Goal: Transaction & Acquisition: Purchase product/service

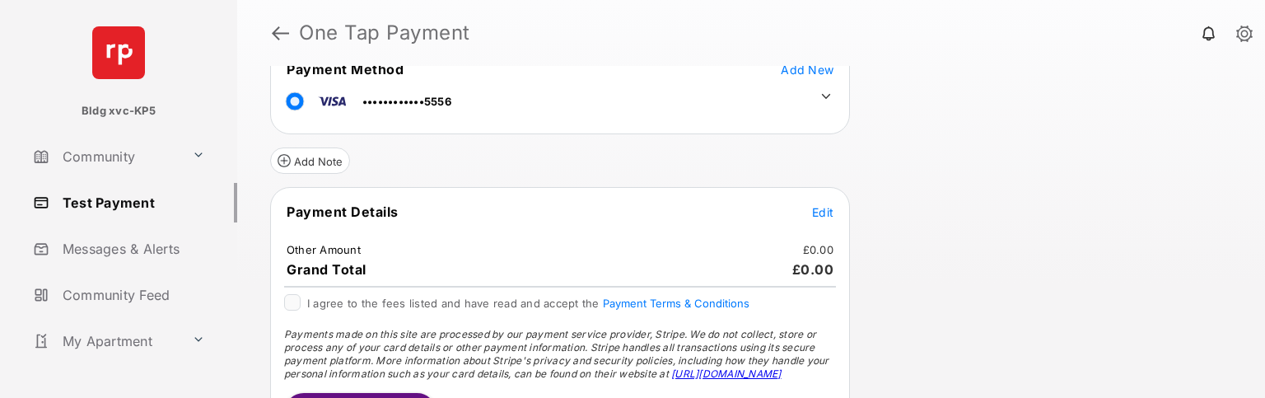
scroll to position [128, 0]
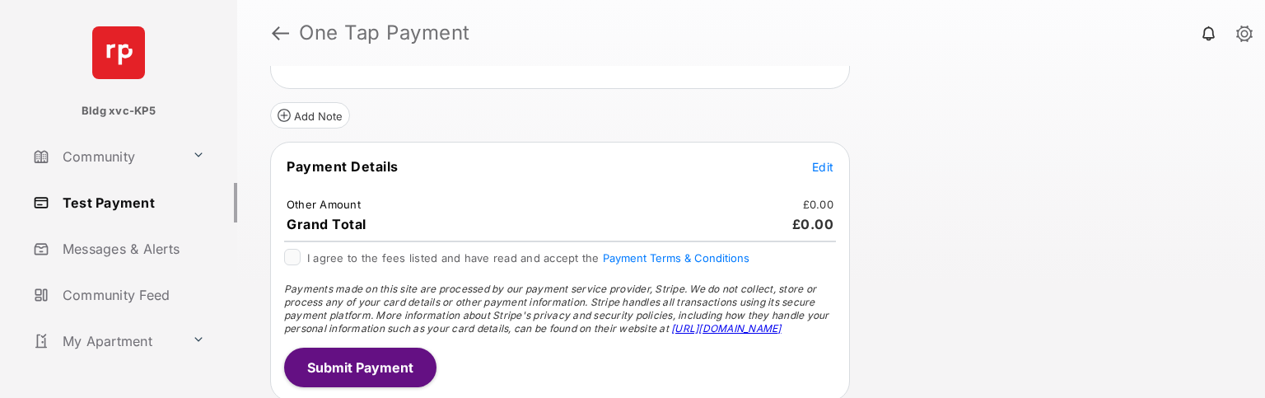
click at [822, 164] on span "Edit" at bounding box center [822, 167] width 21 height 14
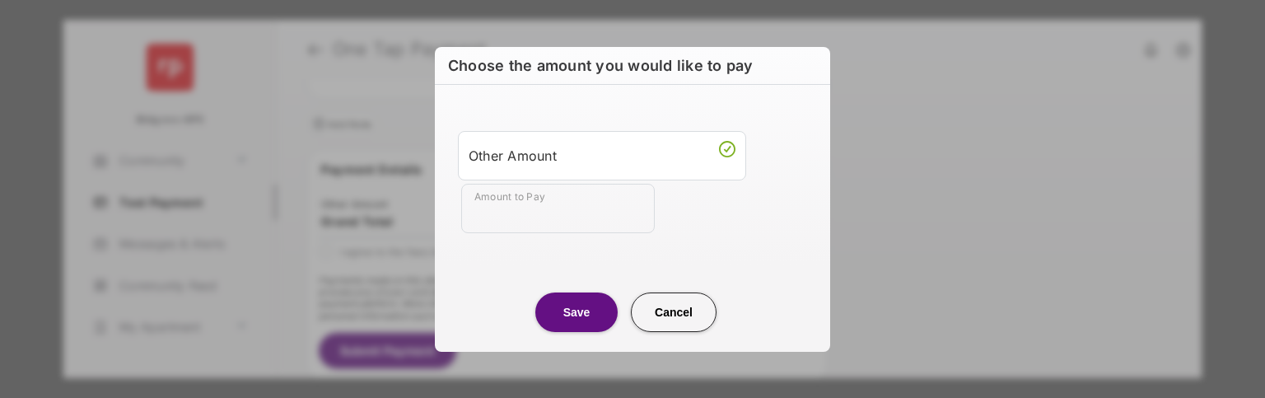
click at [577, 214] on input "Amount to Pay" at bounding box center [557, 208] width 193 height 49
type input "**"
click at [597, 307] on button "Save" at bounding box center [576, 312] width 82 height 40
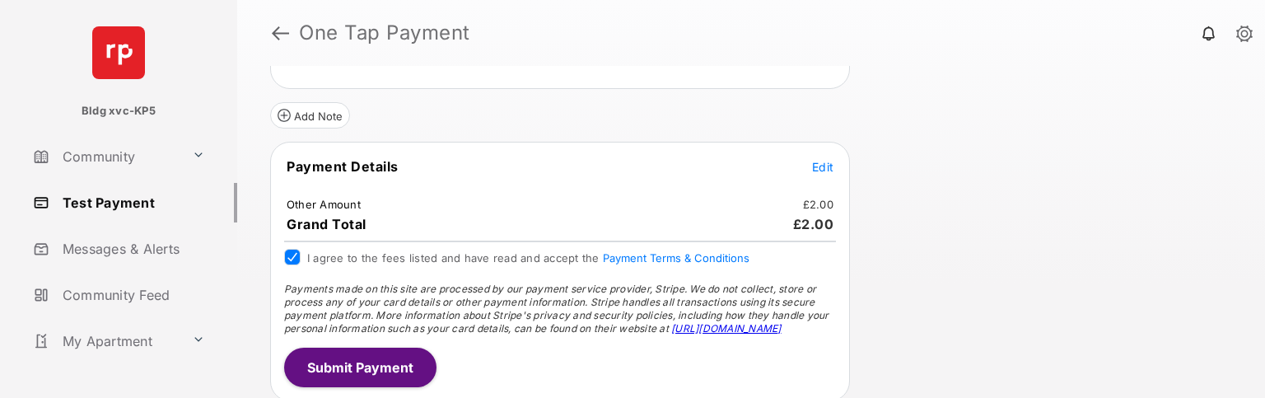
click at [339, 353] on button "Submit Payment" at bounding box center [360, 367] width 152 height 40
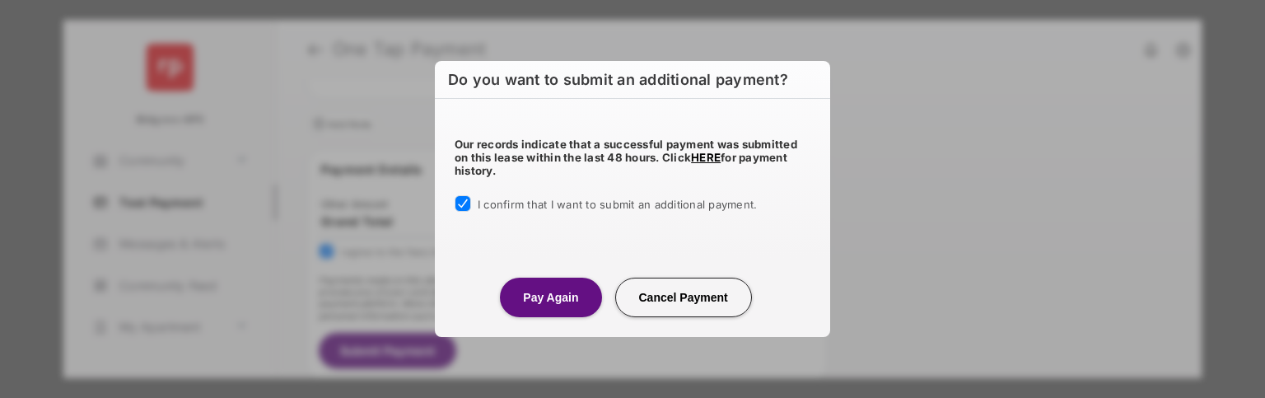
click at [530, 303] on button "Pay Again" at bounding box center [550, 297] width 101 height 40
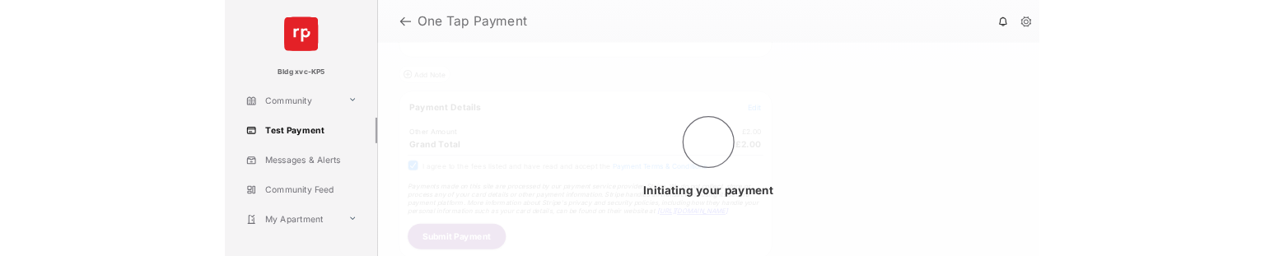
scroll to position [0, 0]
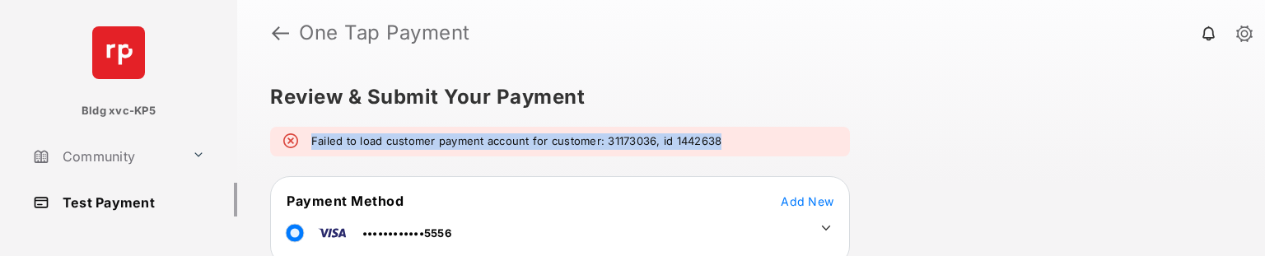
copy em "Failed to load customer payment account for customer: 31173036, id 1442638"
drag, startPoint x: 727, startPoint y: 150, endPoint x: 314, endPoint y: 139, distance: 413.4
click at [314, 139] on div "Failed to load customer payment account for customer: 31173036, id 1442638" at bounding box center [560, 142] width 580 height 30
